Goal: Complete application form

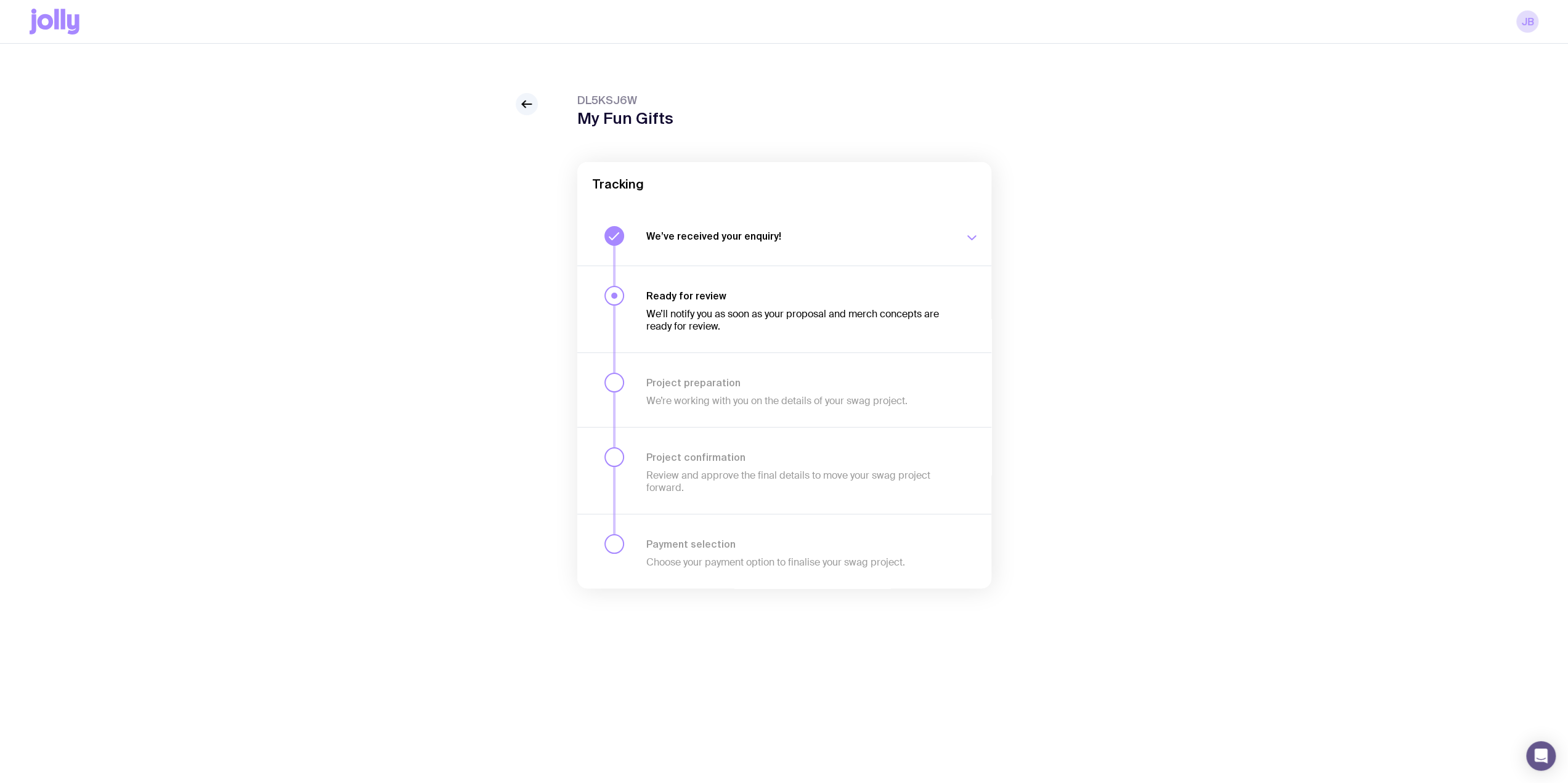
click at [653, 313] on p "We’ll notify you as soon as your proposal and merch concepts are ready for revi…" at bounding box center [798, 320] width 303 height 25
click at [70, 30] on icon at bounding box center [73, 24] width 12 height 20
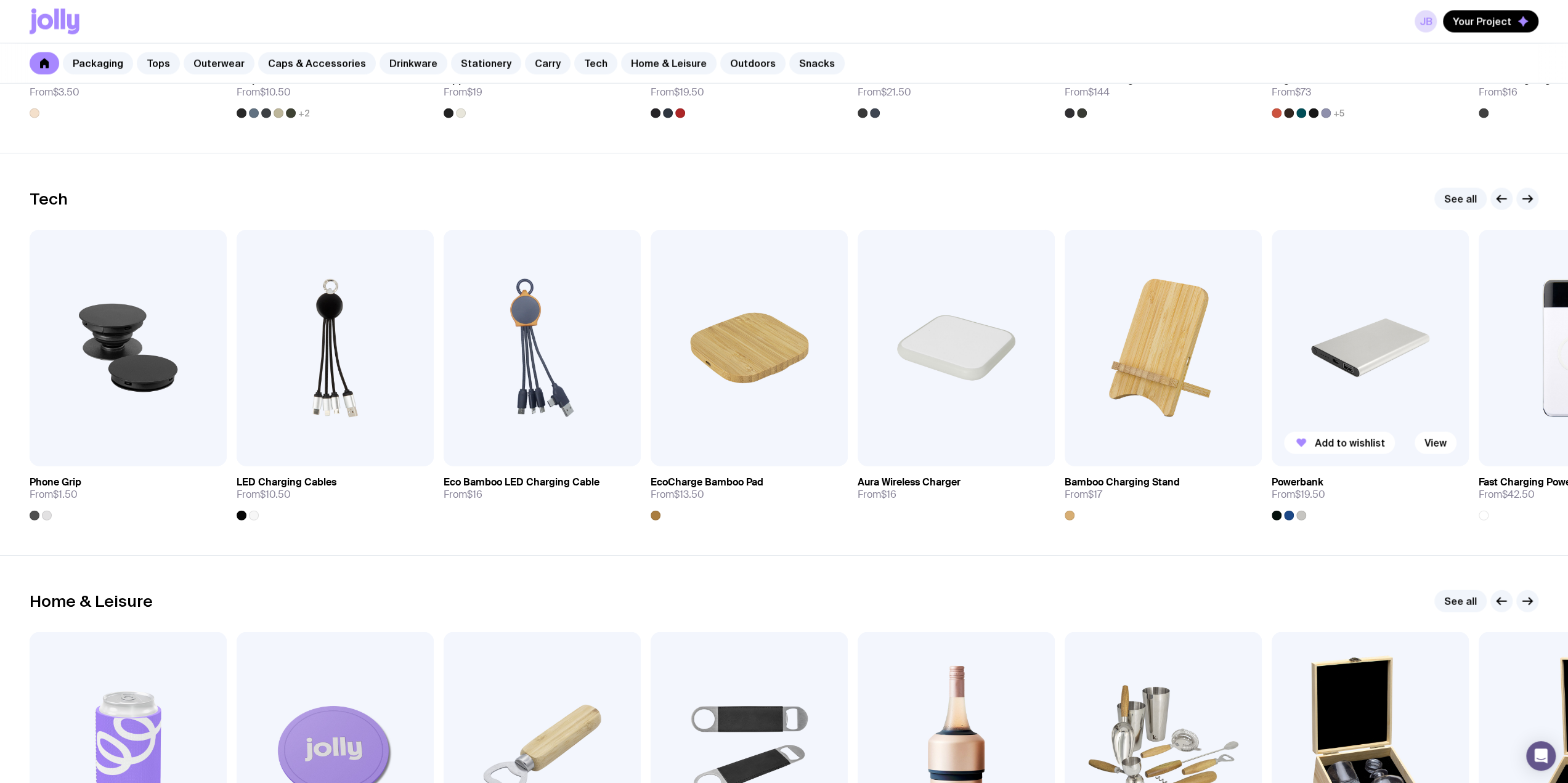
scroll to position [2914, 0]
click at [1420, 289] on img at bounding box center [1370, 348] width 197 height 236
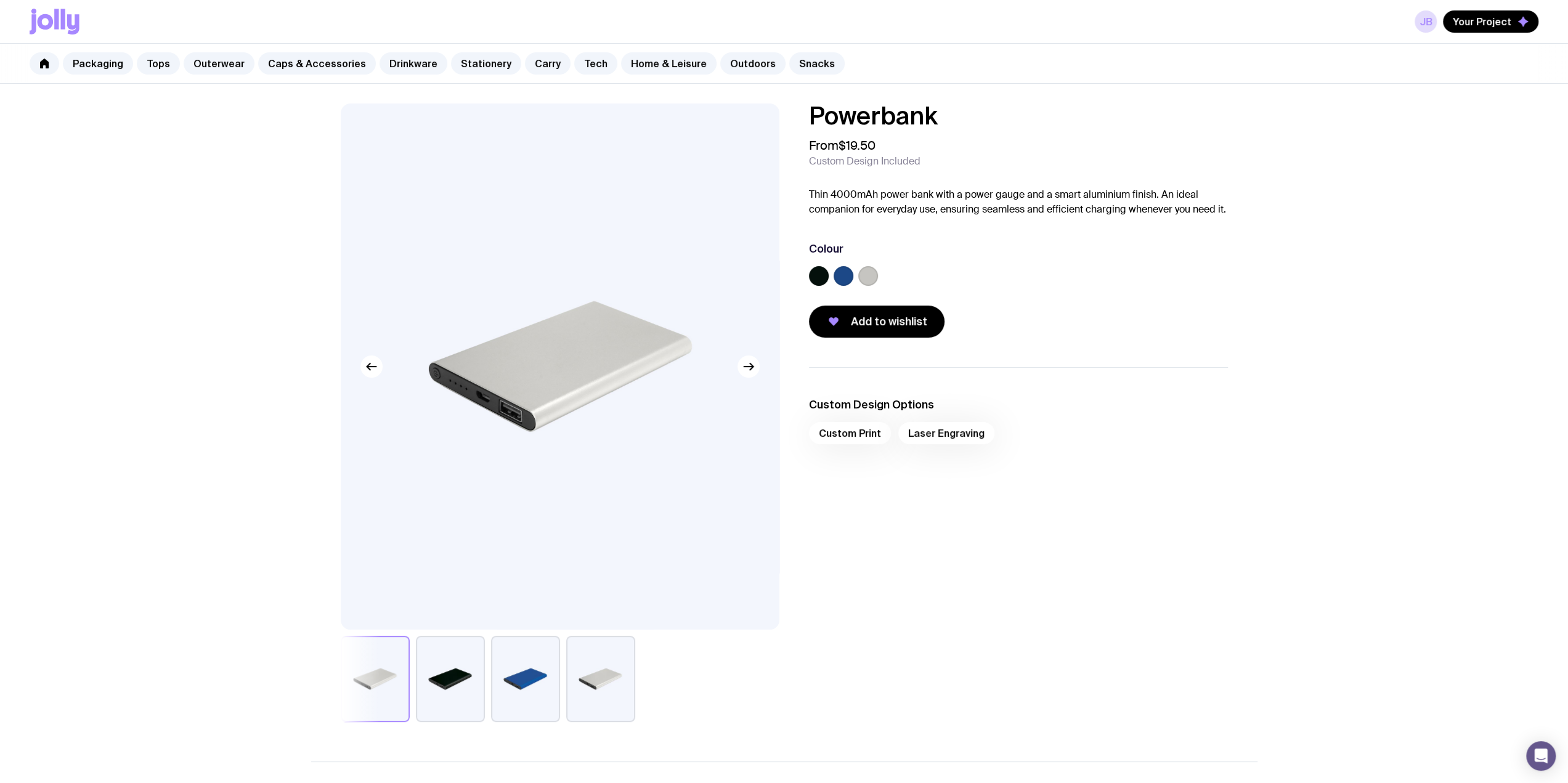
click at [848, 443] on div "Custom Print Laser Engraving" at bounding box center [1019, 437] width 419 height 29
click at [848, 437] on div "Custom Print Laser Engraving" at bounding box center [1019, 437] width 419 height 29
click at [847, 270] on label at bounding box center [843, 275] width 19 height 19
click at [0, 0] on input "radio" at bounding box center [0, 0] width 0 height 0
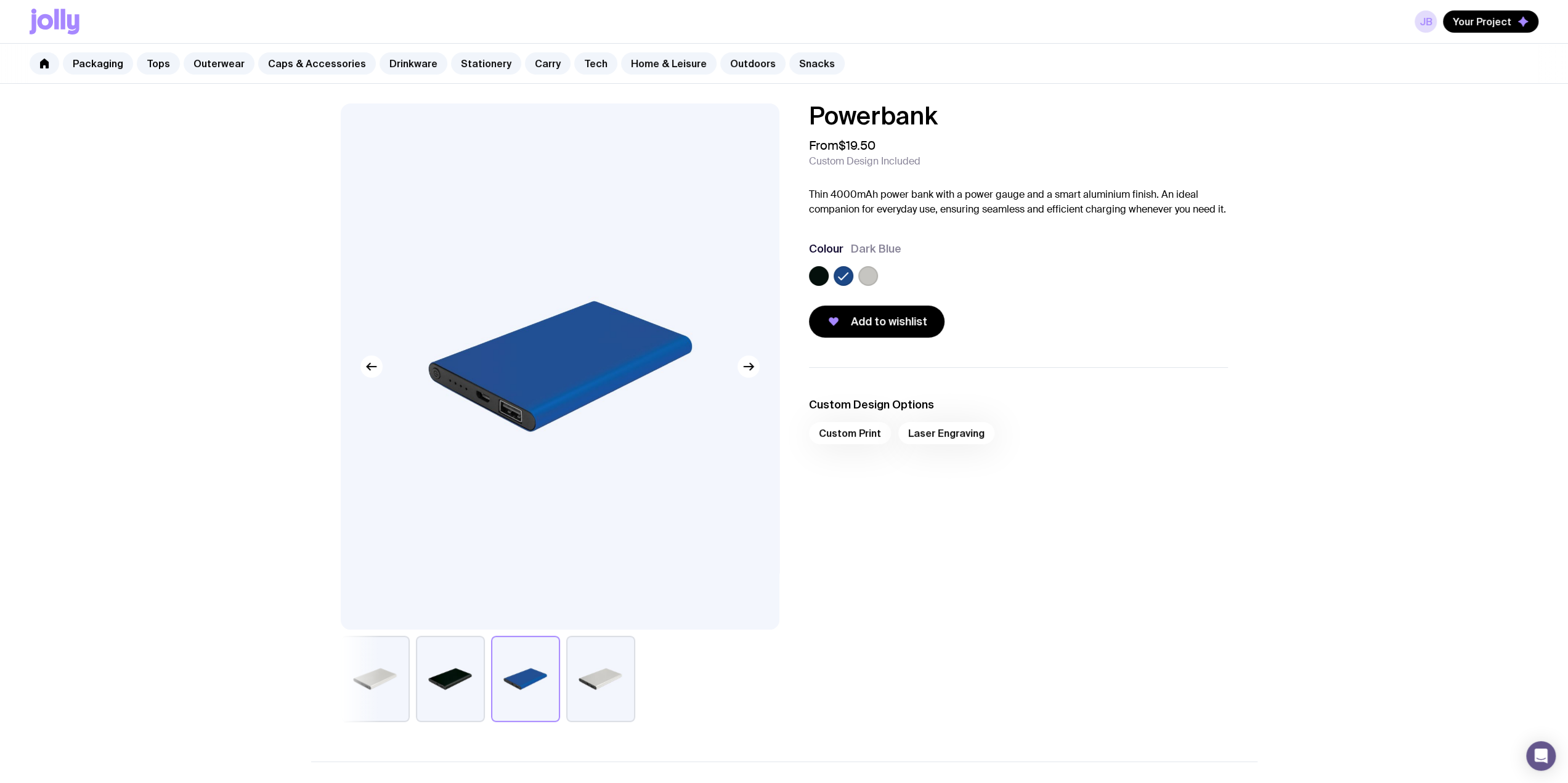
click at [837, 432] on div "Custom Print Laser Engraving" at bounding box center [1019, 437] width 419 height 29
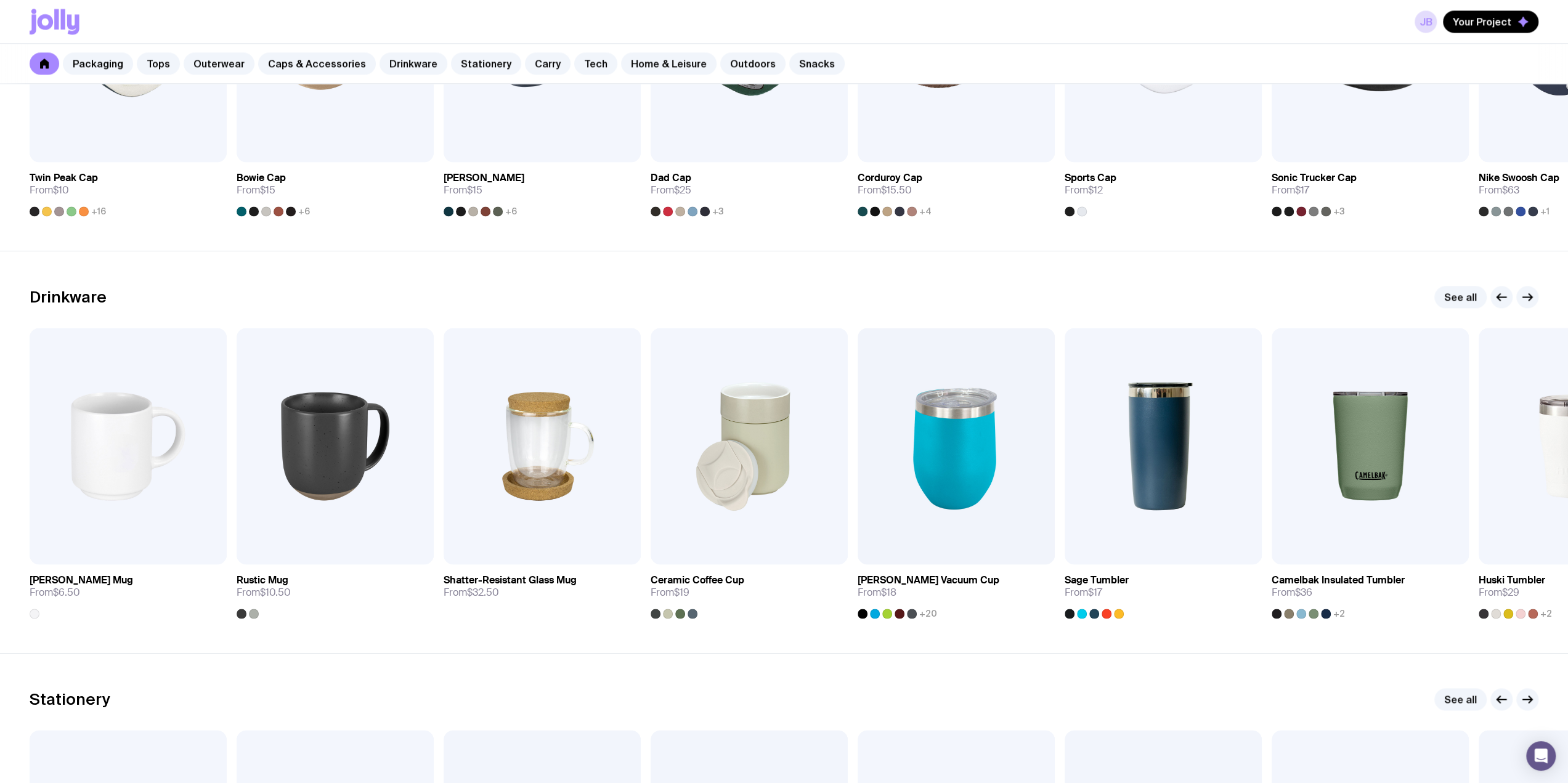
scroll to position [1524, 0]
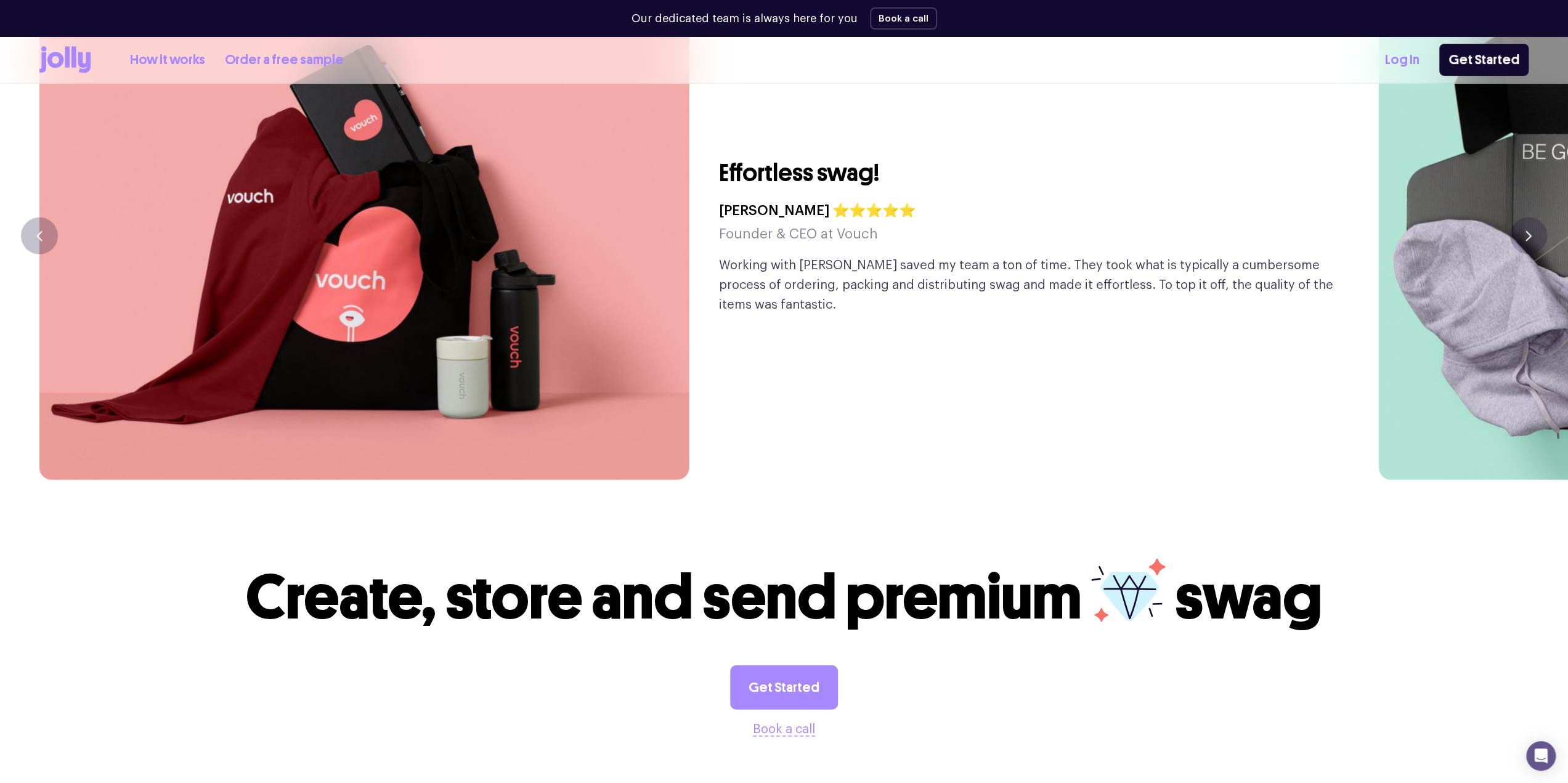
scroll to position [3506, 0]
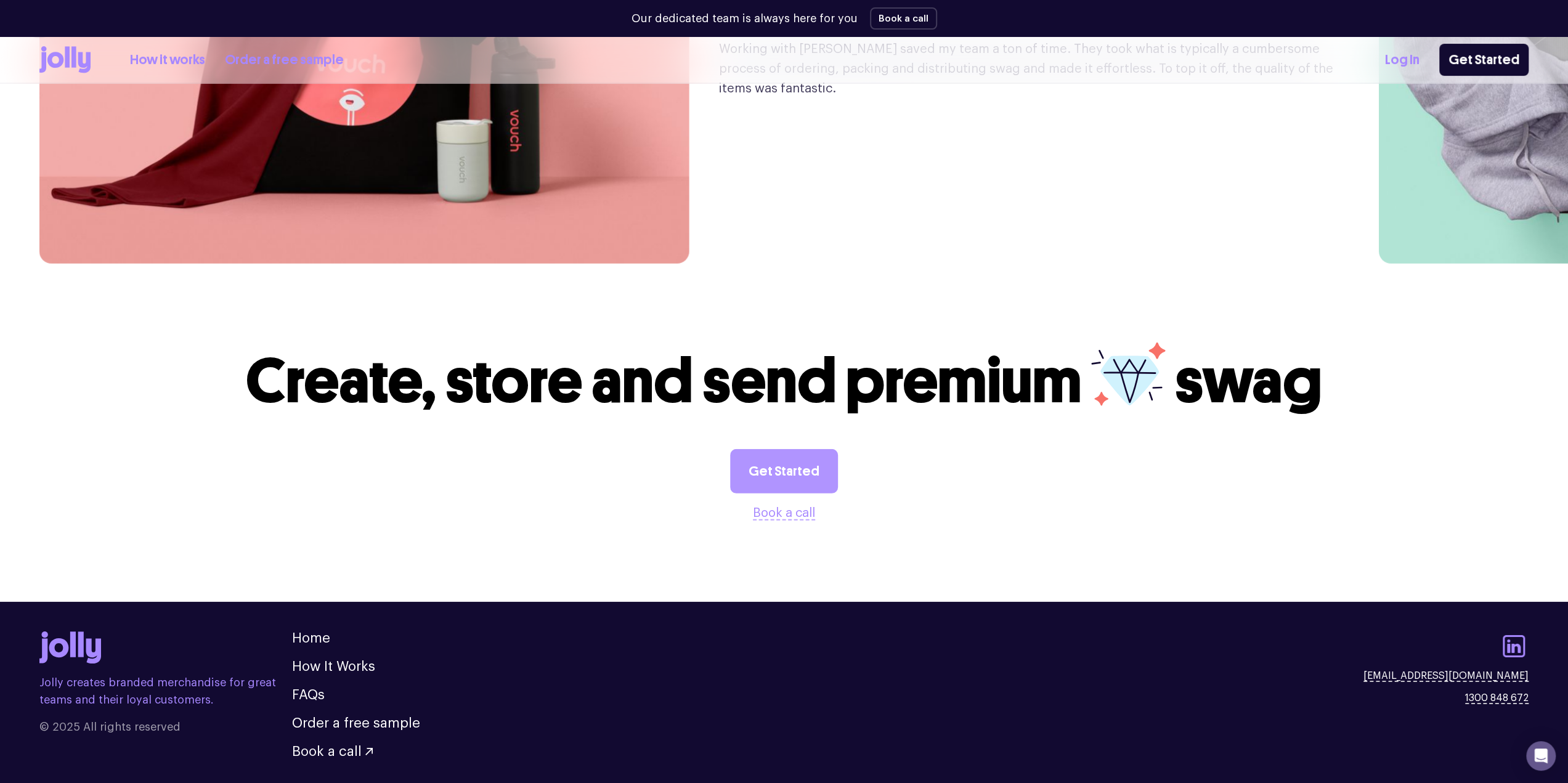
click at [791, 449] on link "Get Started" at bounding box center [784, 472] width 108 height 44
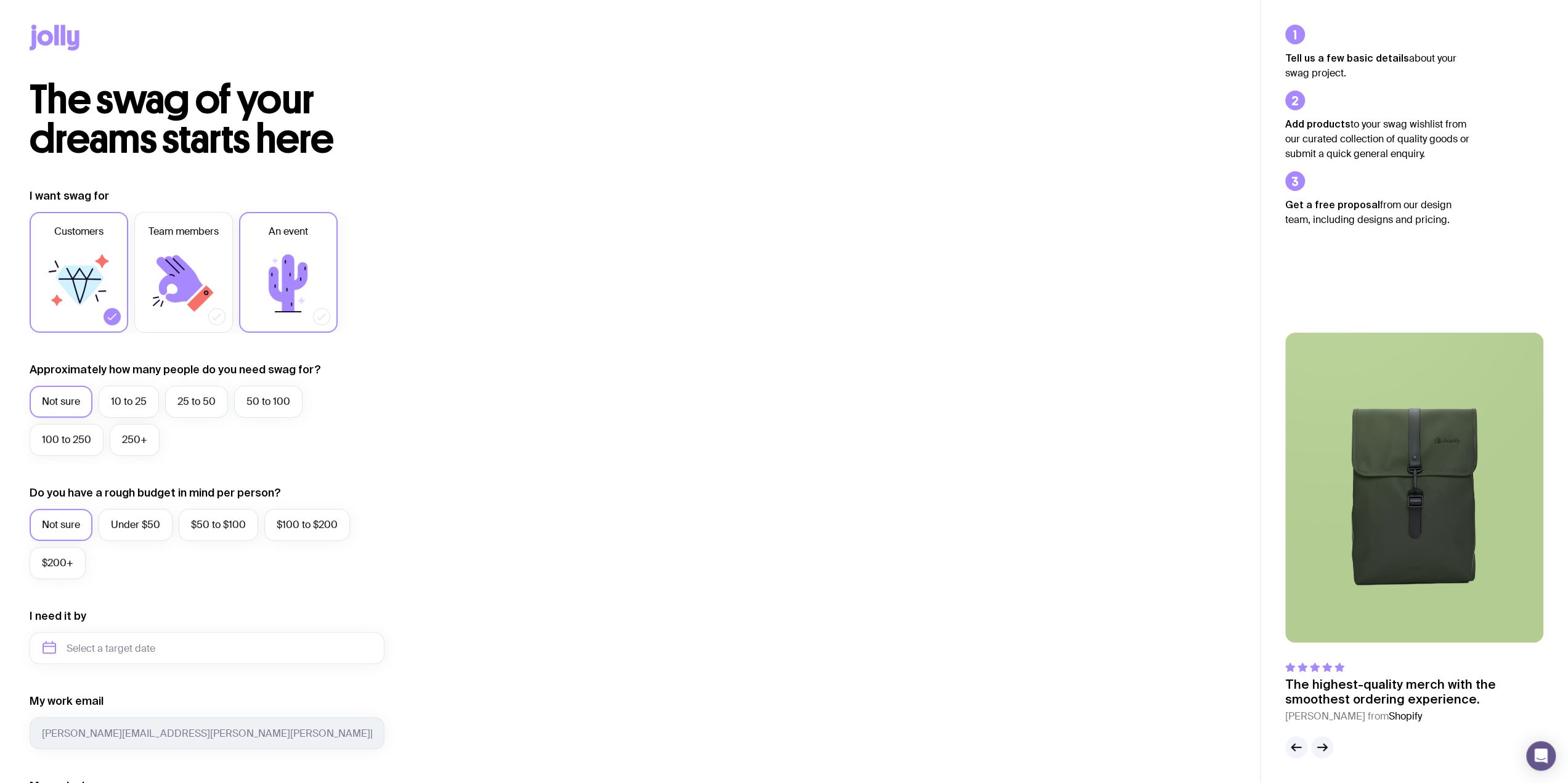
click at [267, 280] on icon at bounding box center [288, 283] width 74 height 74
click at [0, 0] on input "An event" at bounding box center [0, 0] width 0 height 0
click at [108, 321] on icon at bounding box center [112, 317] width 12 height 12
click at [0, 0] on input "Customers" at bounding box center [0, 0] width 0 height 0
click at [51, 435] on label "100 to 250" at bounding box center [66, 440] width 74 height 32
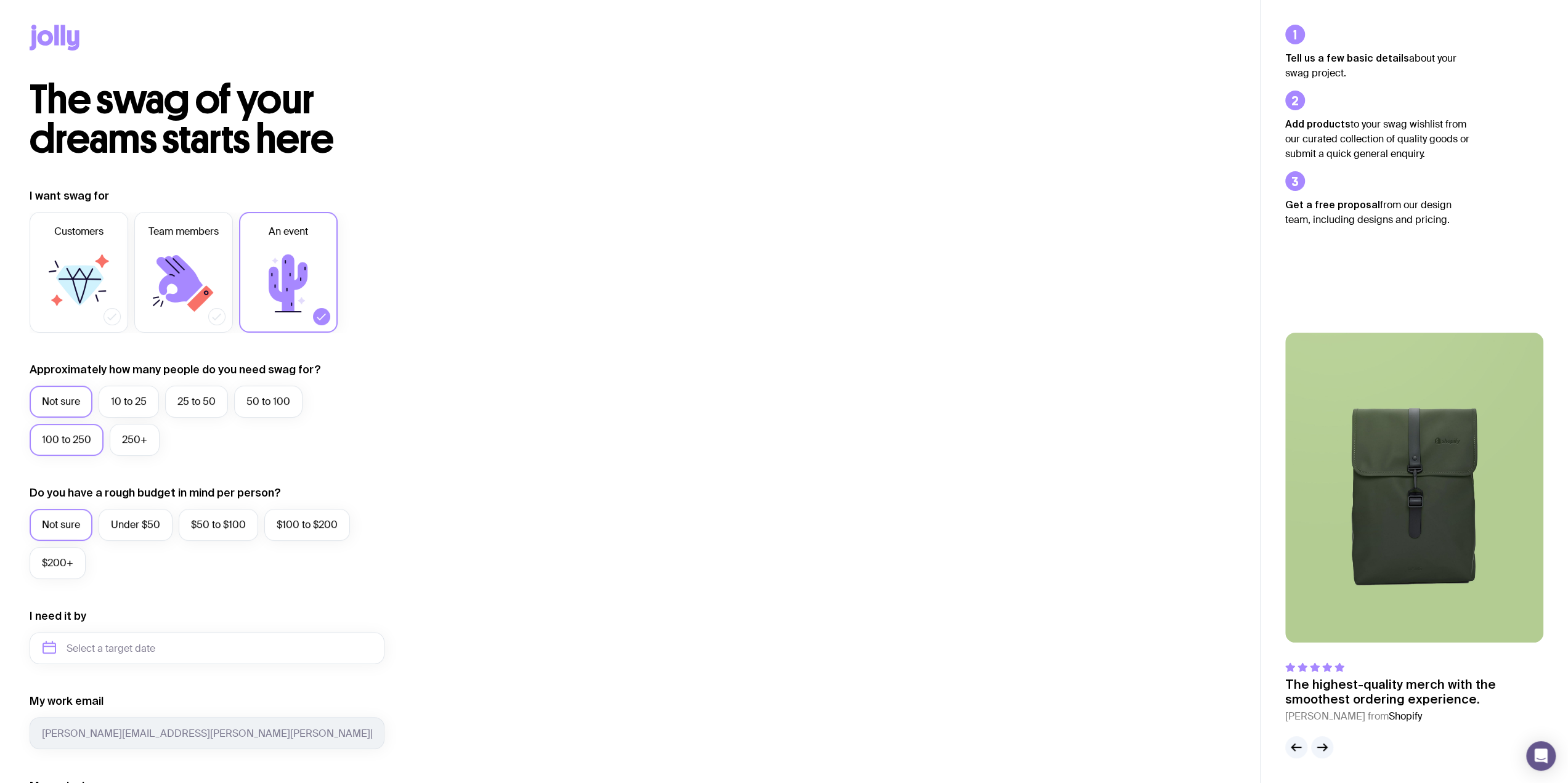
click at [0, 0] on input "100 to 250" at bounding box center [0, 0] width 0 height 0
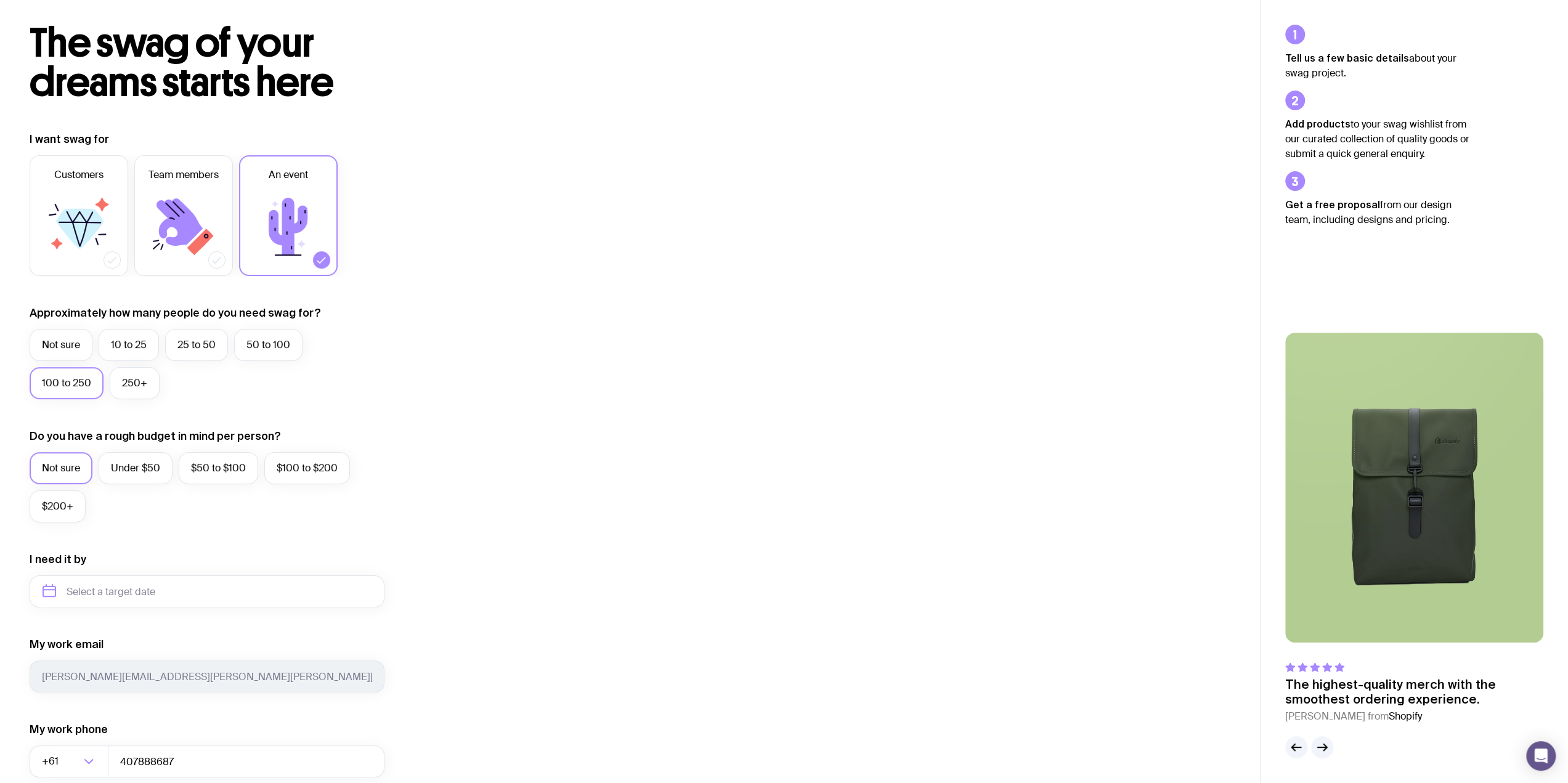
scroll to position [58, 0]
click at [157, 592] on input "text" at bounding box center [207, 591] width 355 height 32
click at [81, 730] on button "Sep" at bounding box center [58, 742] width 45 height 25
type input "September 2025"
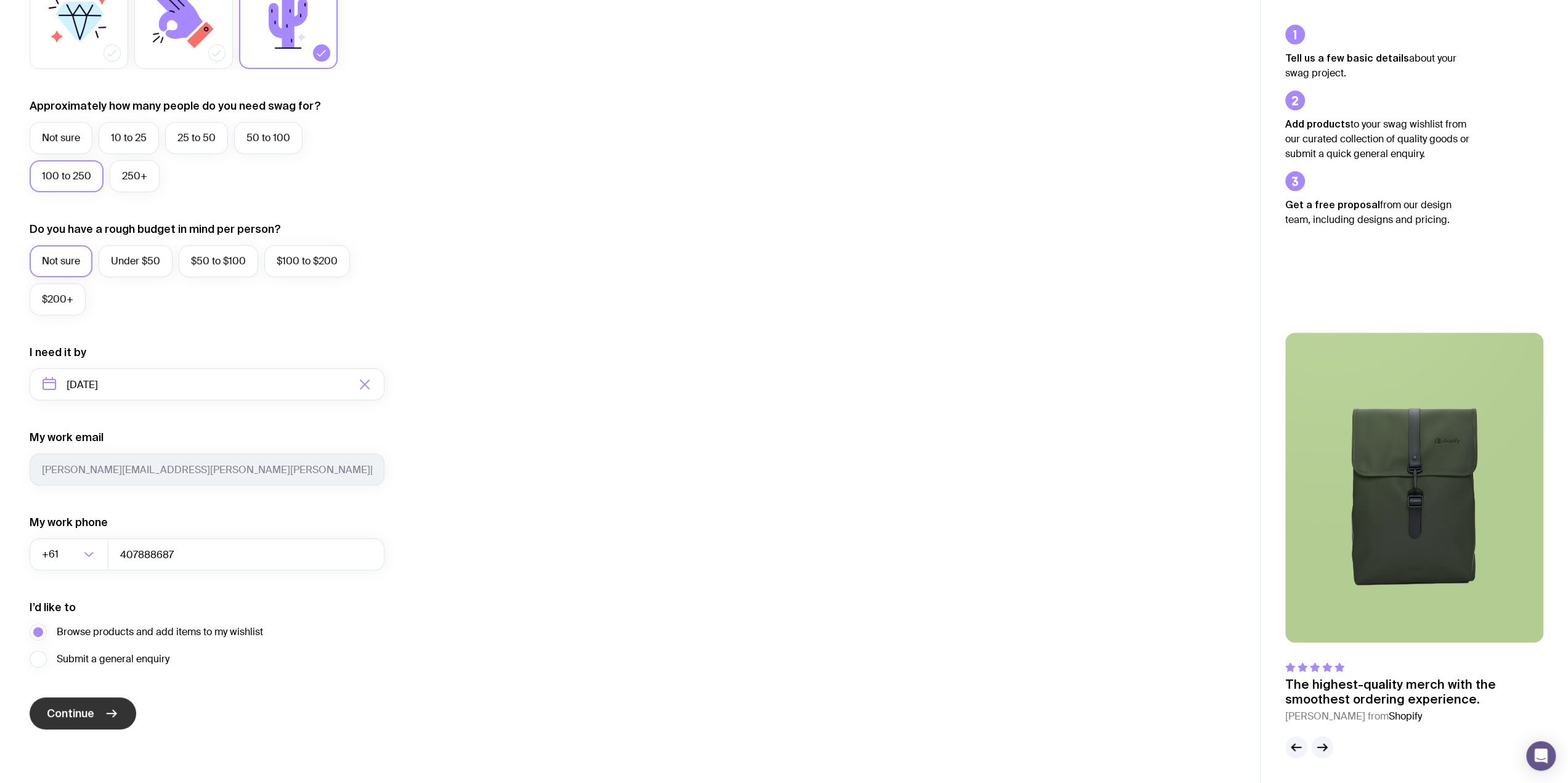
click at [85, 710] on span "Continue" at bounding box center [70, 713] width 48 height 15
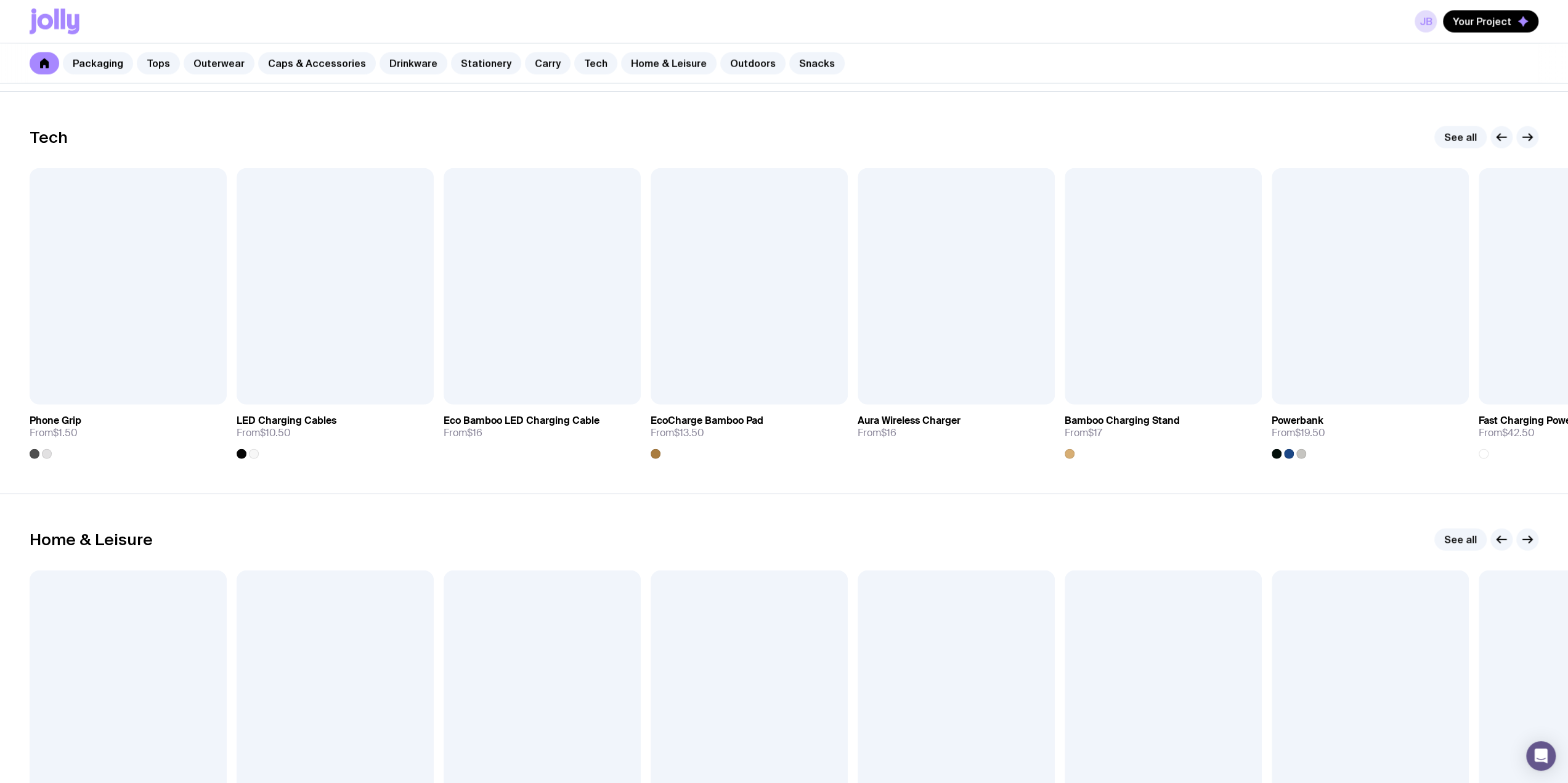
scroll to position [2892, 0]
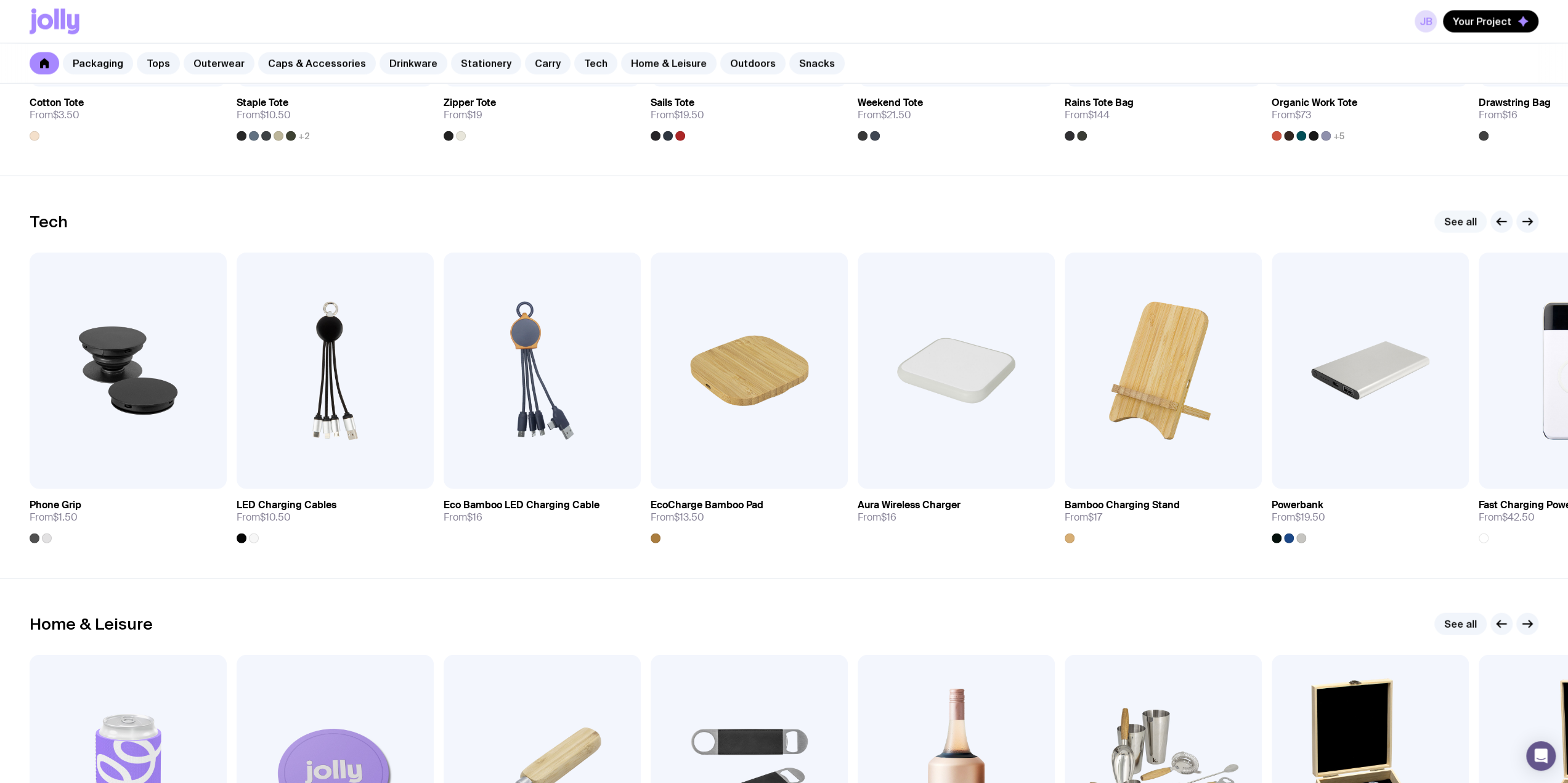
click at [1453, 220] on link "See all" at bounding box center [1461, 222] width 52 height 22
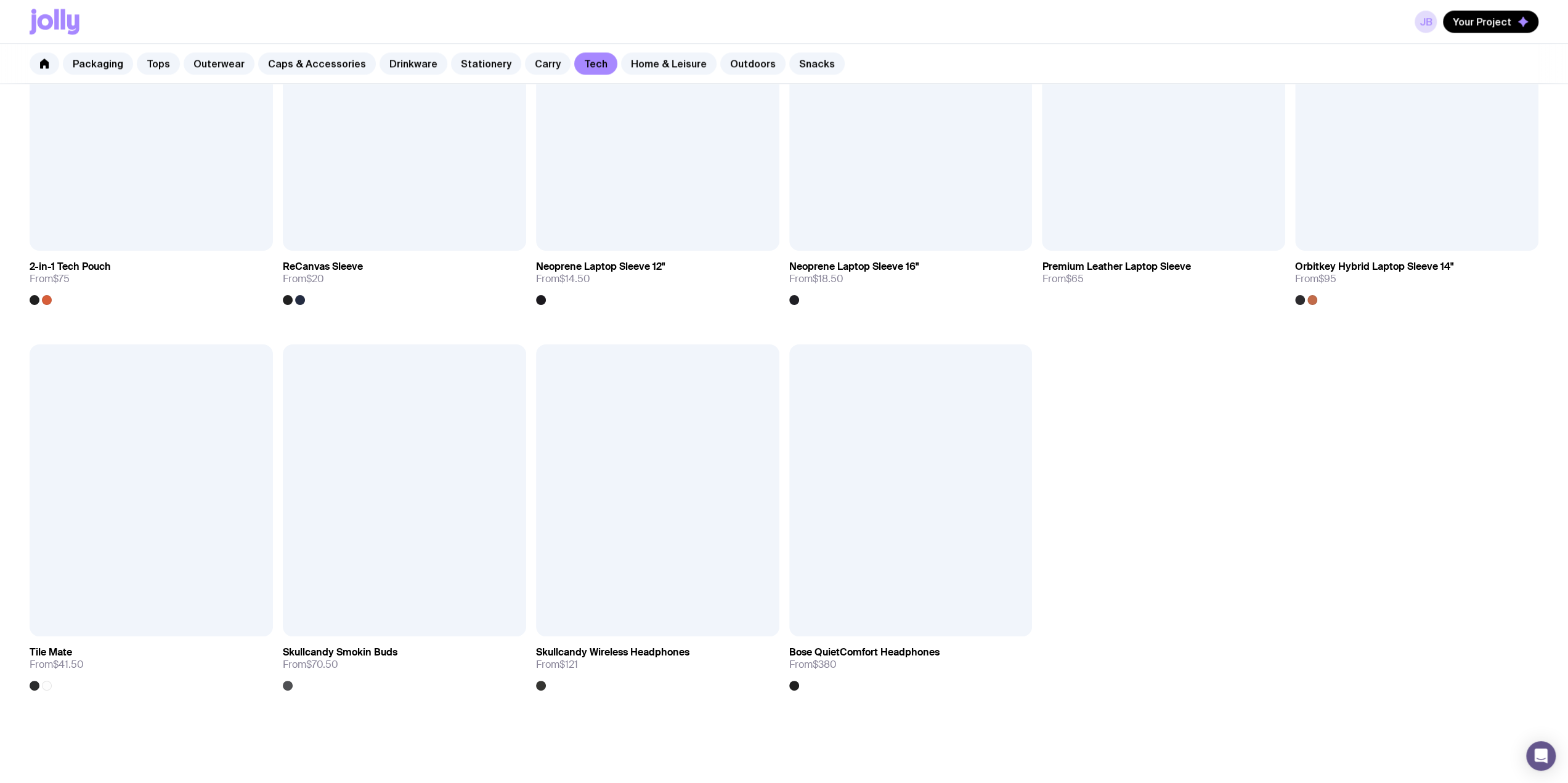
scroll to position [1635, 0]
